Goal: Information Seeking & Learning: Learn about a topic

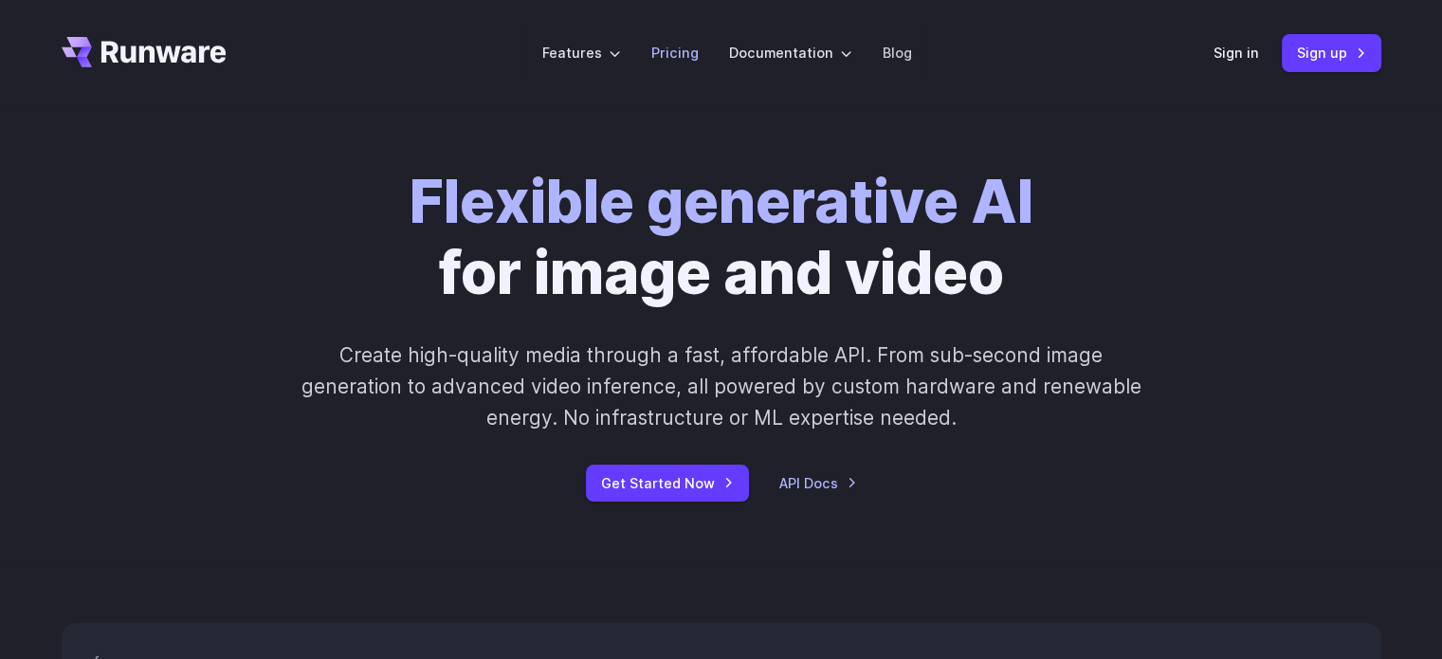
click at [694, 45] on link "Pricing" at bounding box center [675, 53] width 47 height 22
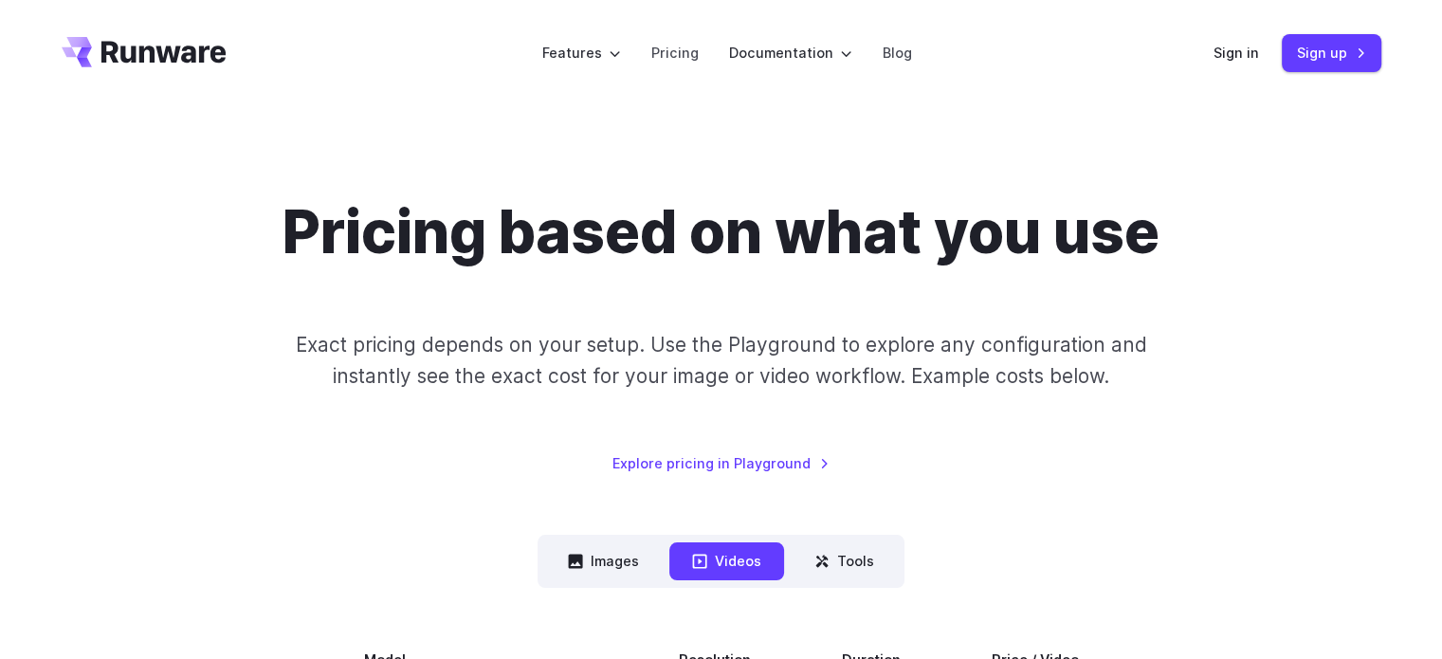
scroll to position [474, 0]
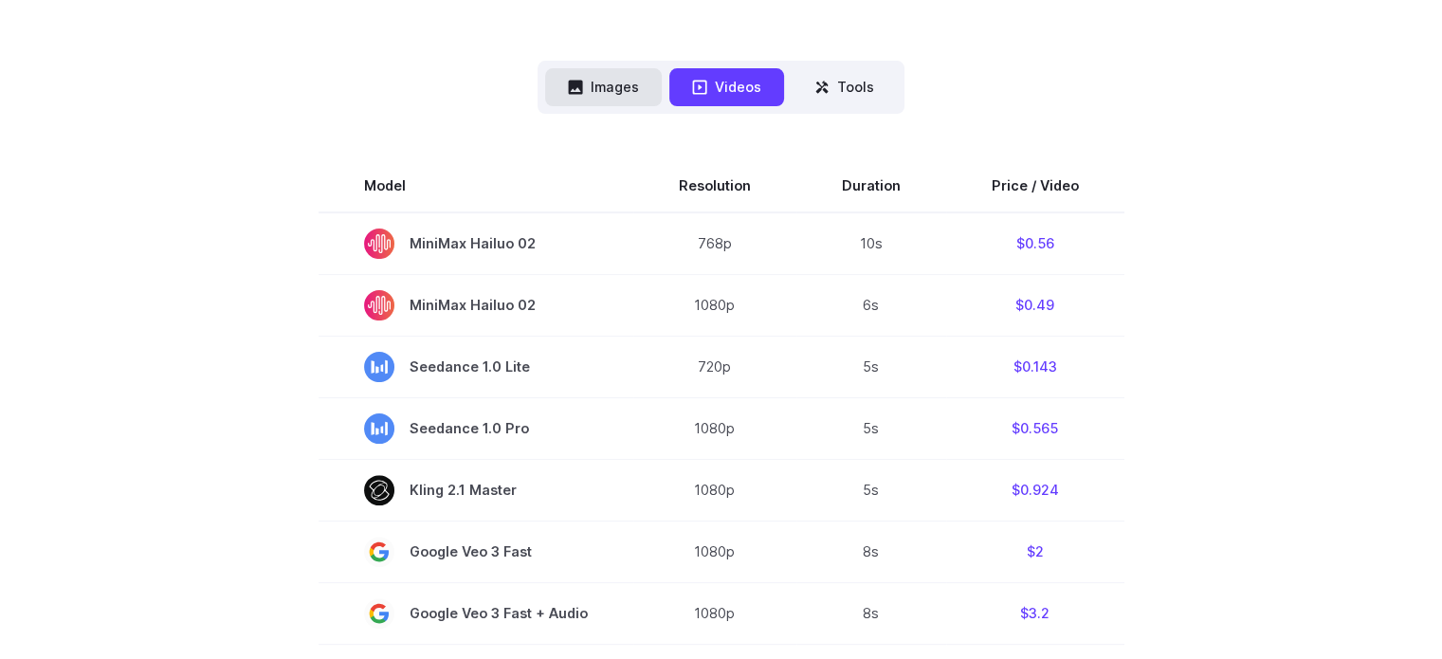
click at [629, 95] on button "Images" at bounding box center [603, 86] width 117 height 37
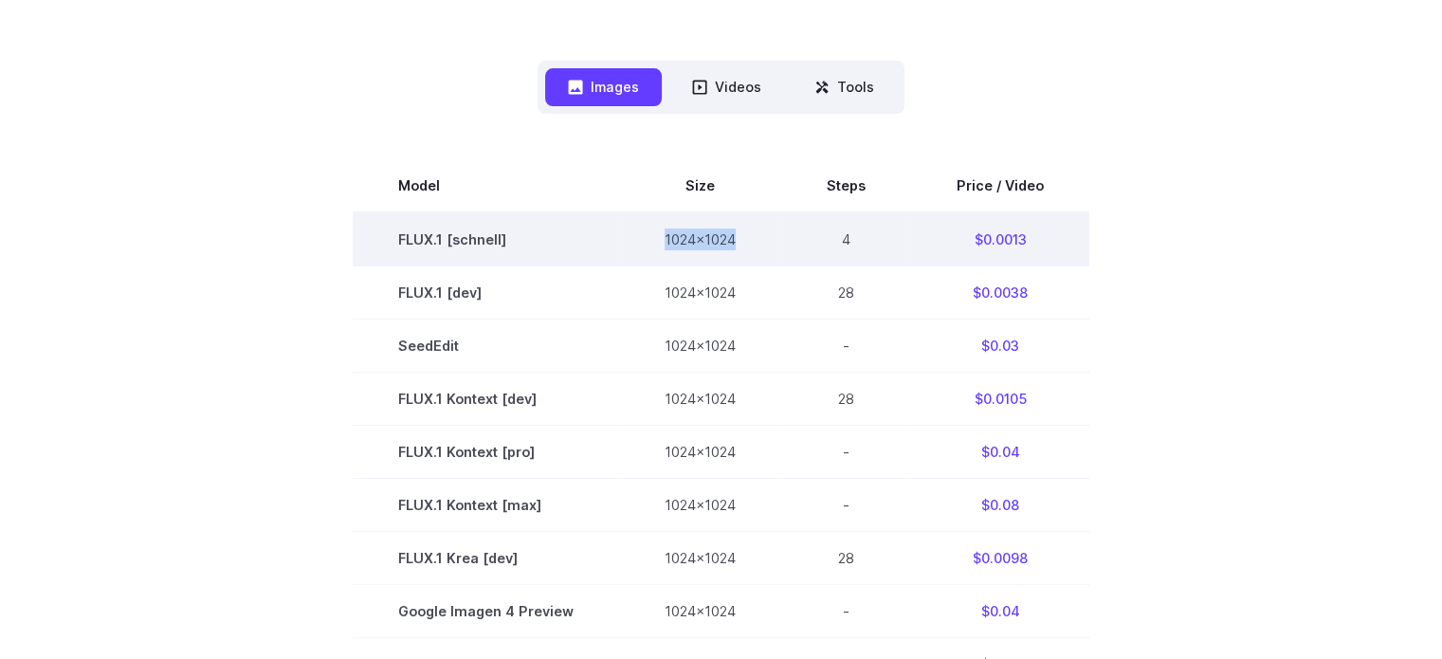
drag, startPoint x: 649, startPoint y: 235, endPoint x: 759, endPoint y: 249, distance: 110.9
click at [759, 249] on td "1024x1024" at bounding box center [700, 239] width 162 height 54
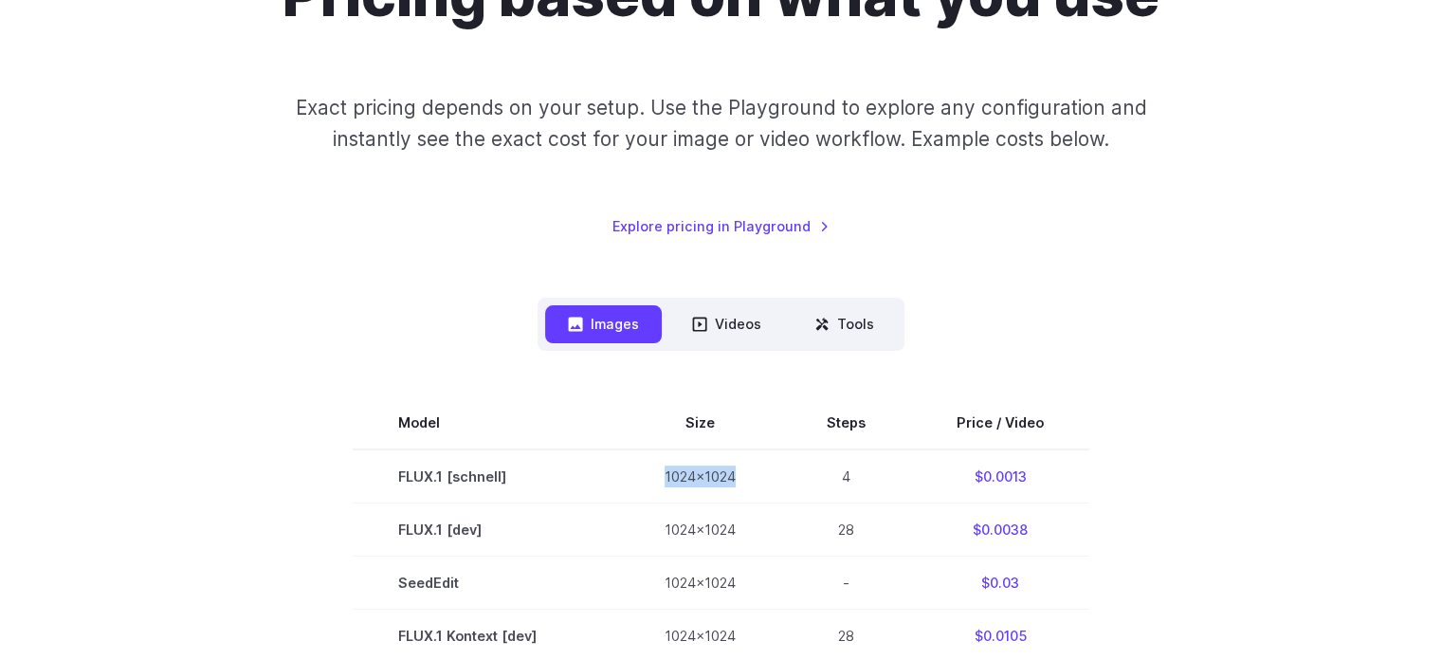
scroll to position [190, 0]
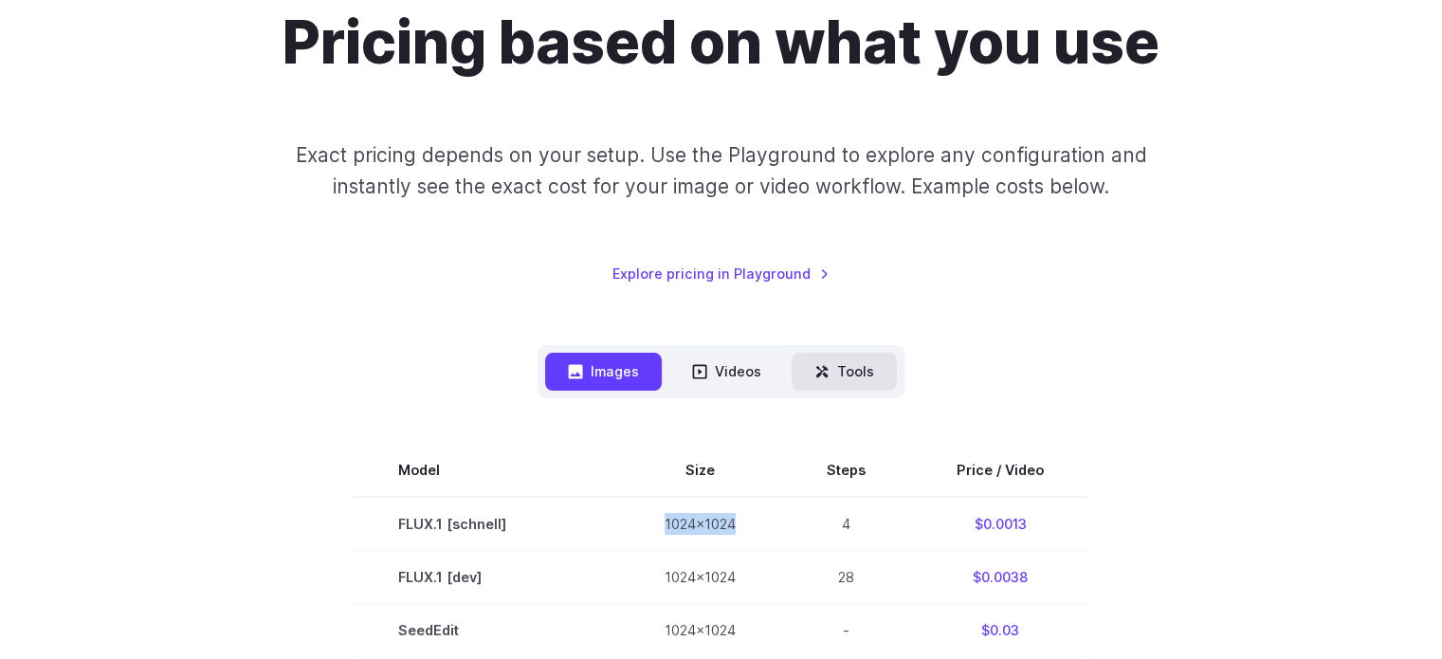
click at [830, 367] on button "Tools" at bounding box center [844, 371] width 105 height 37
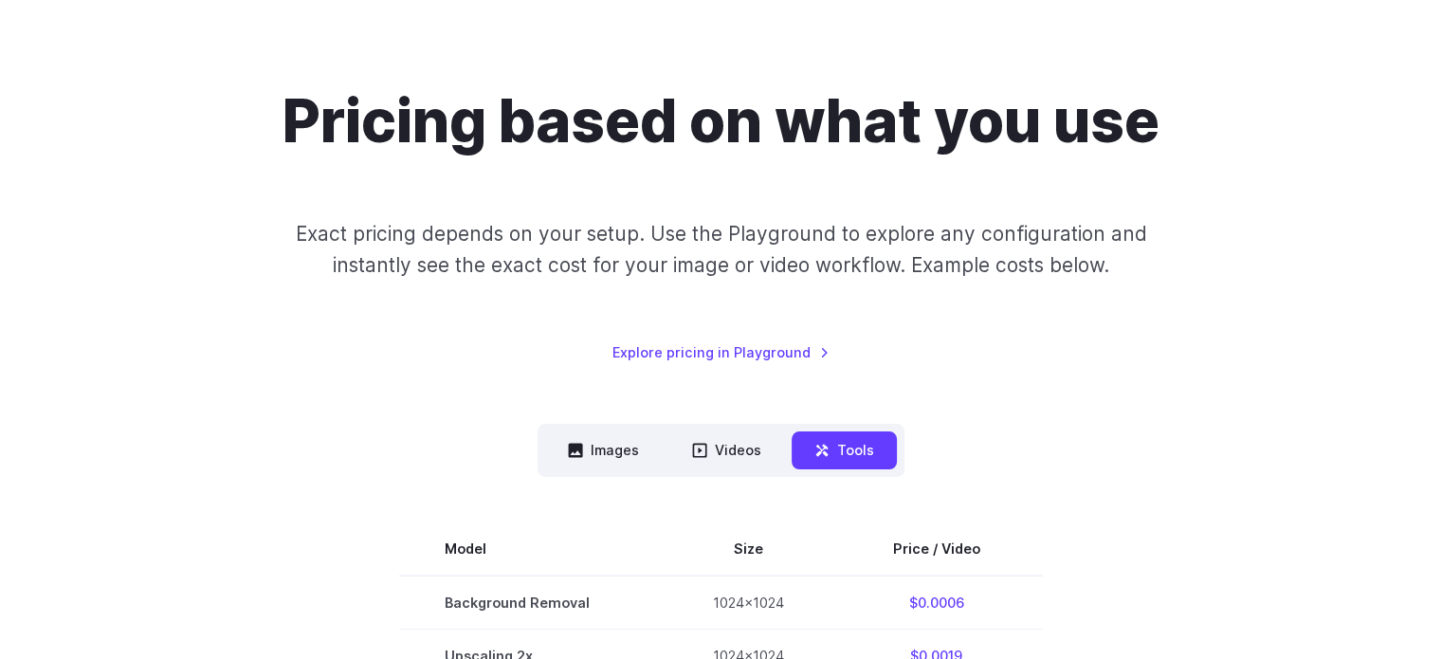
scroll to position [379, 0]
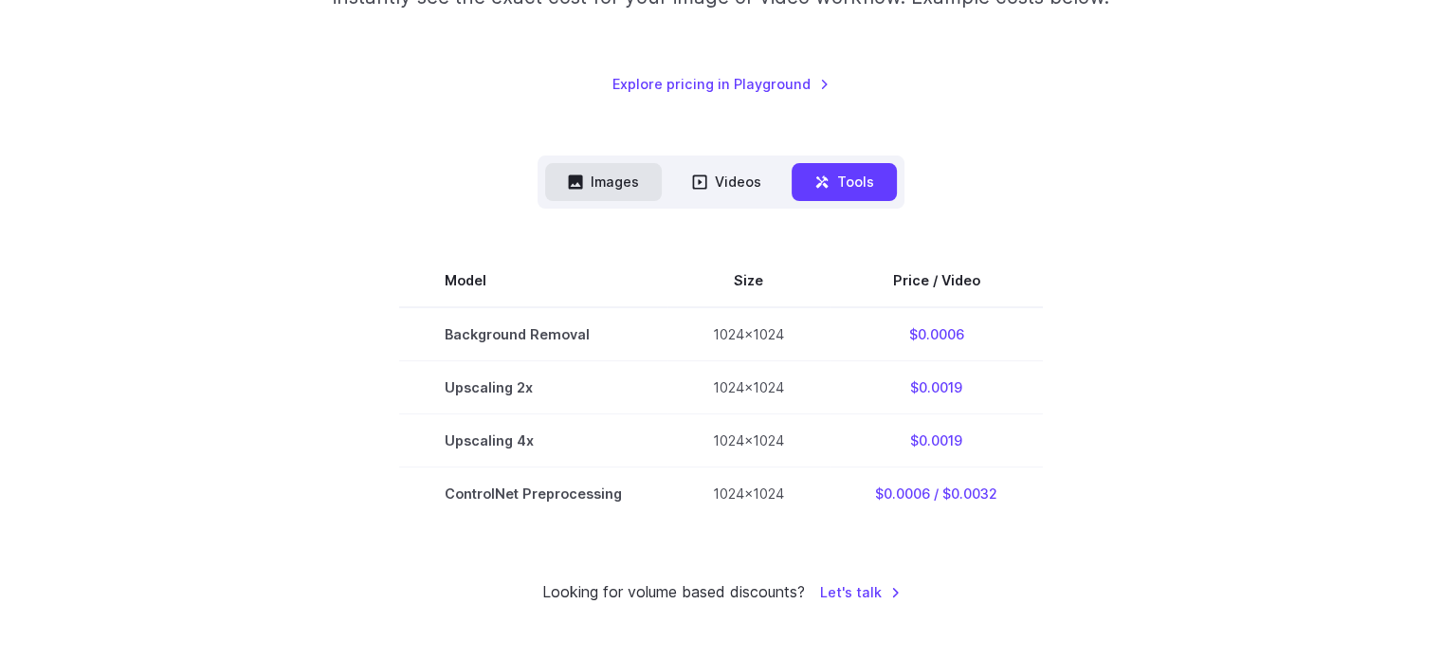
click at [633, 178] on button "Images" at bounding box center [603, 181] width 117 height 37
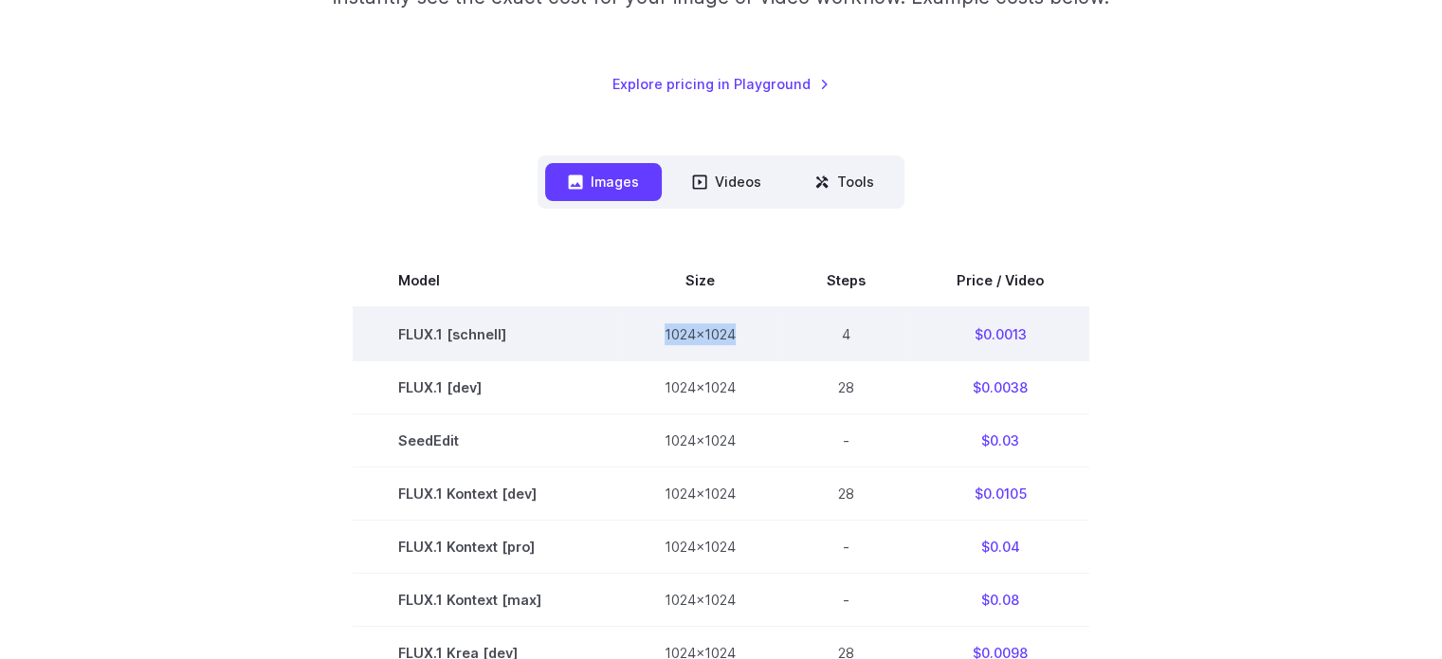
click at [744, 330] on td "1024x1024" at bounding box center [700, 334] width 162 height 54
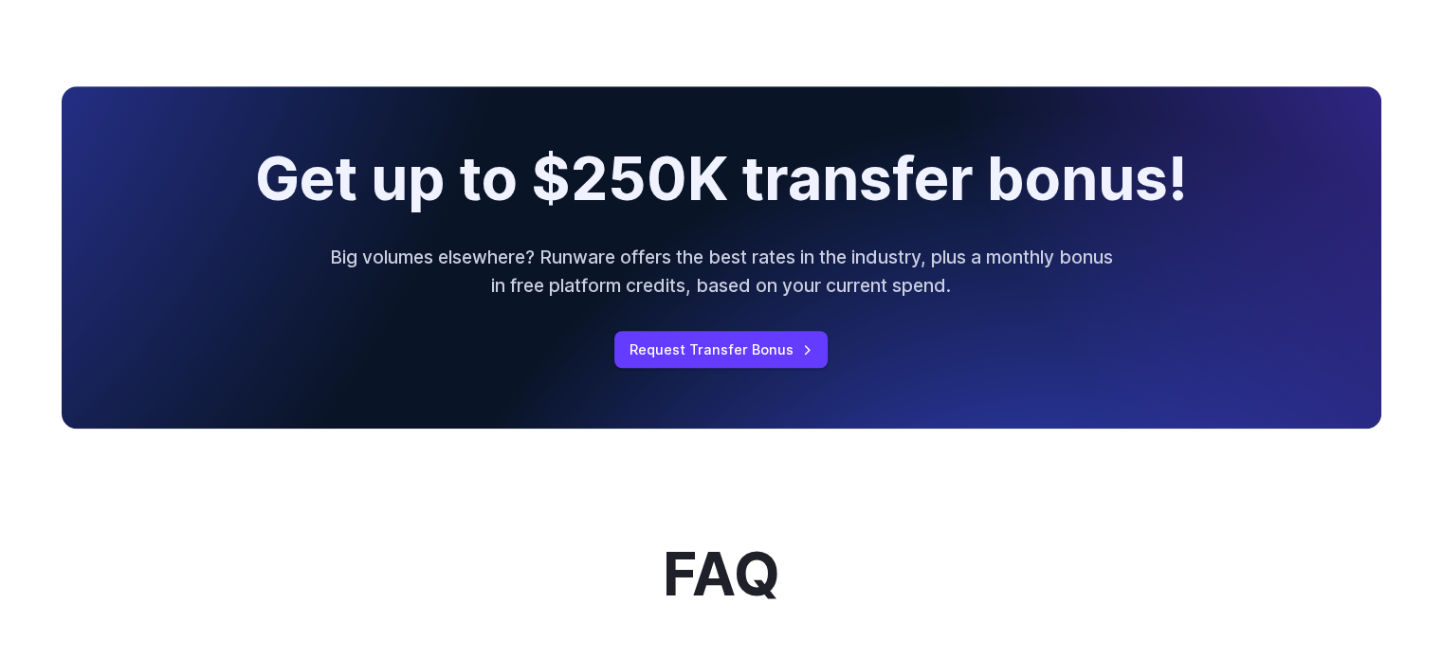
scroll to position [1612, 0]
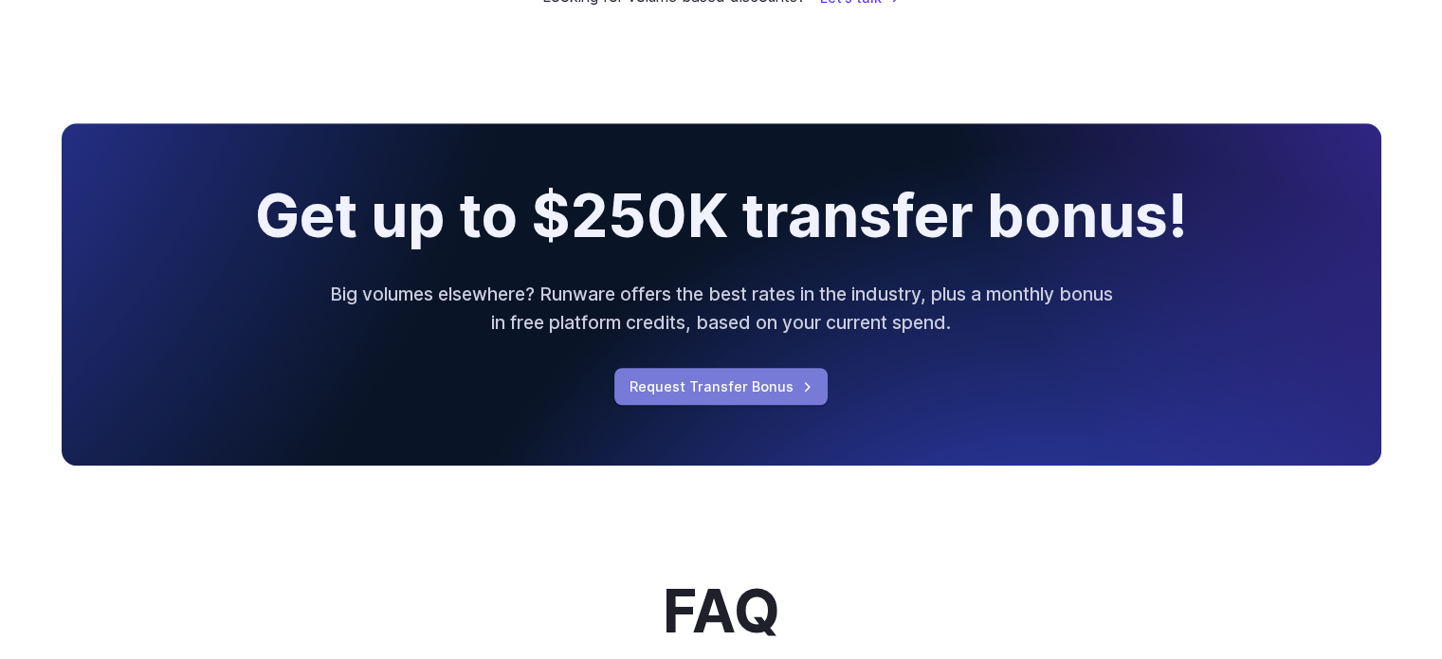
click at [719, 399] on link "Request Transfer Bonus" at bounding box center [721, 386] width 213 height 37
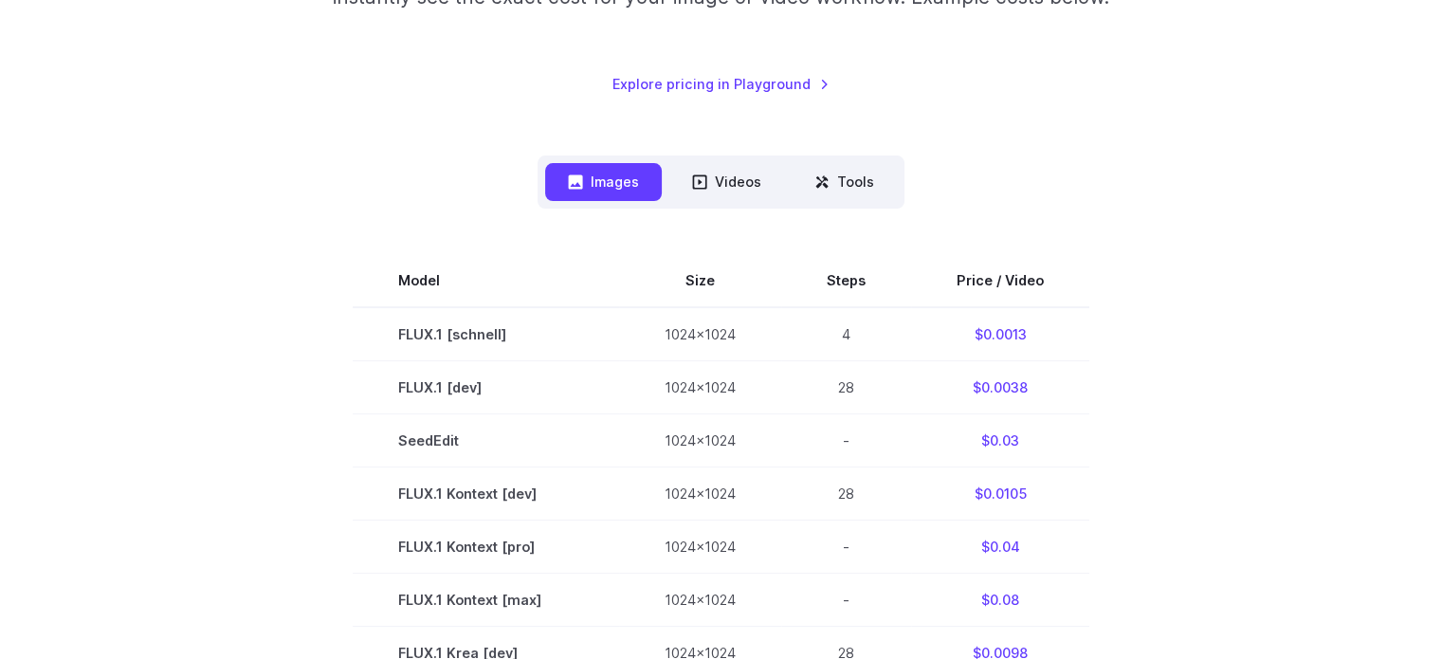
scroll to position [0, 0]
